Goal: Task Accomplishment & Management: Use online tool/utility

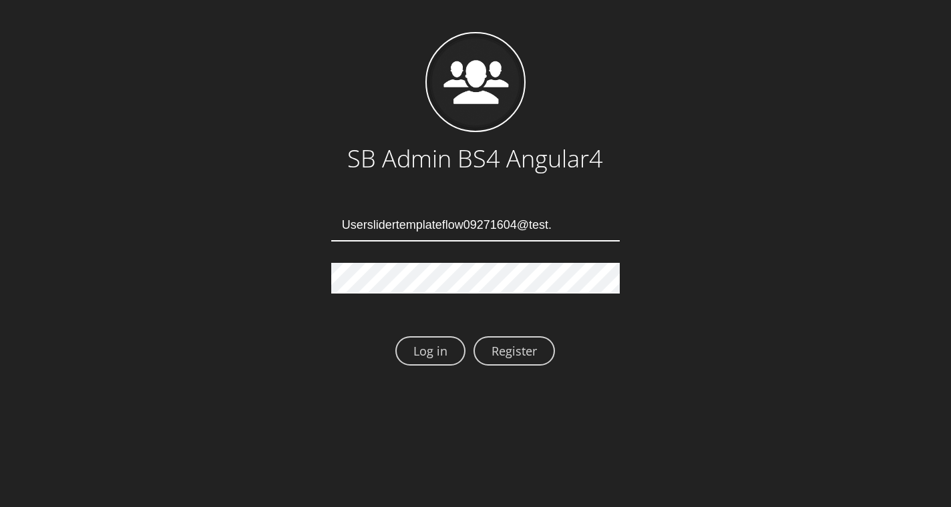
type input "Userslidertemplateflow09271604@test.qa"
type input "[EMAIL_ADDRESS][DOMAIN_NAME]"
